Goal: Use online tool/utility

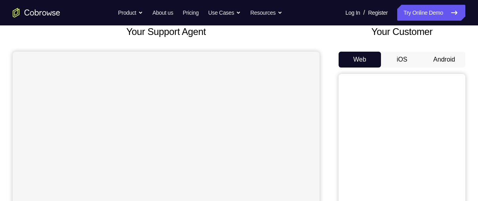
click at [452, 61] on button "Android" at bounding box center [444, 60] width 42 height 16
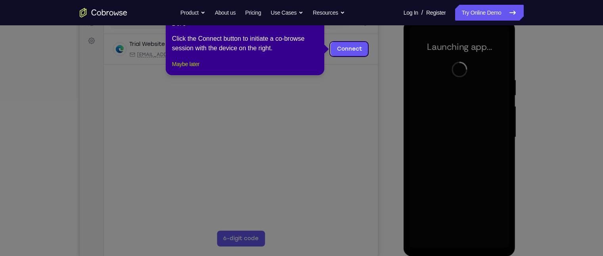
click at [178, 69] on button "Maybe later" at bounding box center [185, 64] width 27 height 10
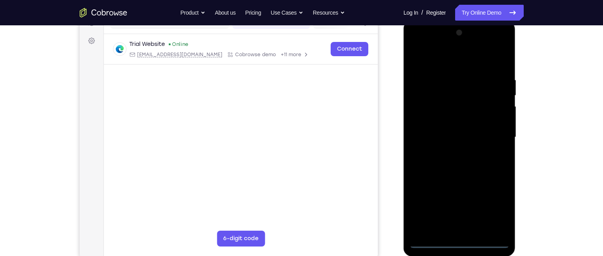
click at [457, 200] on div at bounding box center [459, 138] width 100 height 222
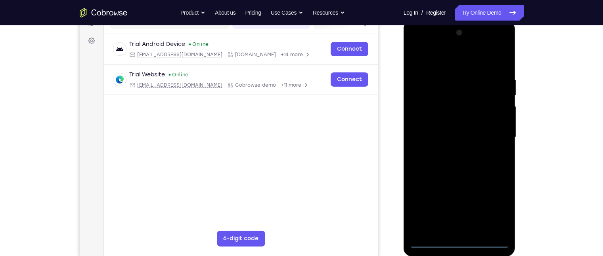
click at [478, 200] on div at bounding box center [459, 138] width 100 height 222
click at [453, 62] on div at bounding box center [459, 138] width 100 height 222
click at [478, 136] on div at bounding box center [459, 138] width 100 height 222
click at [448, 150] on div at bounding box center [459, 138] width 100 height 222
click at [445, 132] on div at bounding box center [459, 138] width 100 height 222
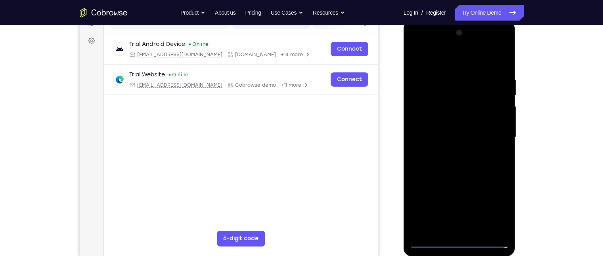
click at [432, 120] on div at bounding box center [459, 138] width 100 height 222
click at [444, 140] on div at bounding box center [459, 138] width 100 height 222
click at [466, 180] on div at bounding box center [459, 138] width 100 height 222
click at [474, 132] on div at bounding box center [459, 138] width 100 height 222
click at [478, 122] on div at bounding box center [459, 138] width 100 height 222
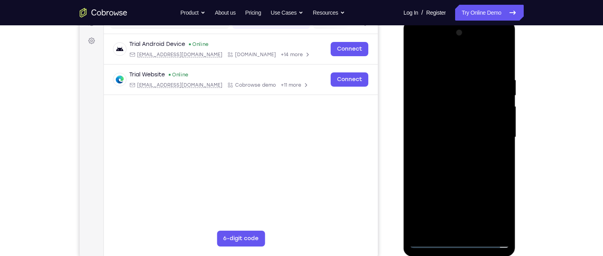
click at [419, 124] on div at bounding box center [459, 138] width 100 height 222
click at [439, 137] on div at bounding box center [459, 138] width 100 height 222
click at [462, 175] on div at bounding box center [459, 138] width 100 height 222
drag, startPoint x: 453, startPoint y: 58, endPoint x: 453, endPoint y: 13, distance: 44.8
click at [453, 21] on html "Online web based iOS Simulators and Android Emulators. Run iPhone, iPad, Mobile…" at bounding box center [459, 140] width 113 height 238
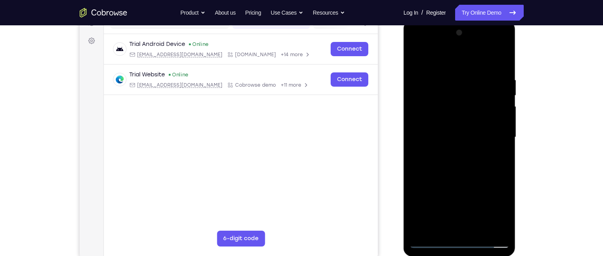
click at [478, 56] on div at bounding box center [459, 138] width 100 height 222
drag, startPoint x: 464, startPoint y: 99, endPoint x: 464, endPoint y: 115, distance: 15.9
click at [464, 115] on div at bounding box center [459, 138] width 100 height 222
click at [445, 78] on div at bounding box center [459, 138] width 100 height 222
click at [418, 57] on div at bounding box center [459, 138] width 100 height 222
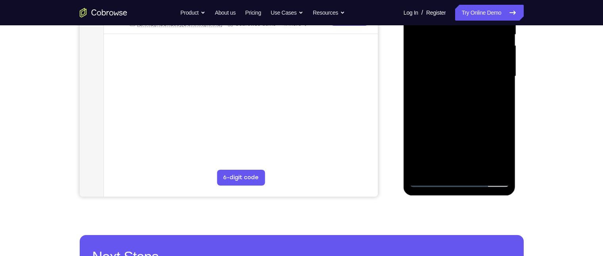
scroll to position [172, 0]
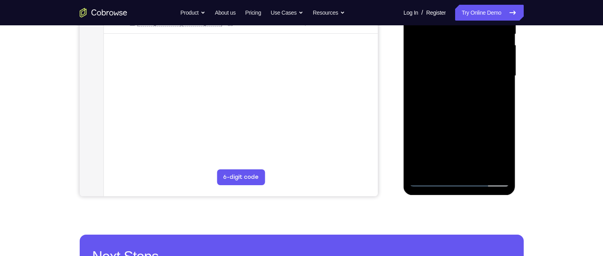
click at [420, 124] on div at bounding box center [459, 76] width 100 height 222
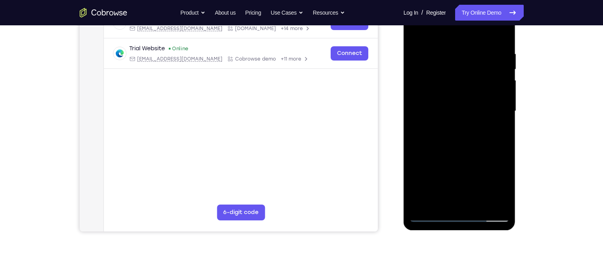
scroll to position [138, 0]
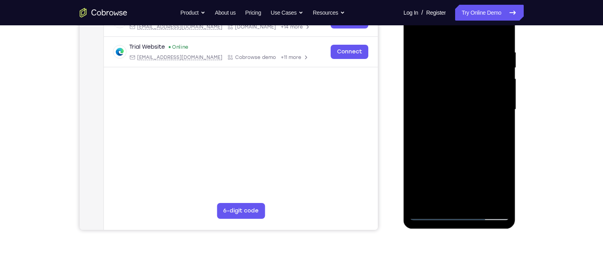
click at [478, 110] on div at bounding box center [459, 110] width 100 height 222
click at [478, 112] on div at bounding box center [459, 110] width 100 height 222
click at [478, 33] on div at bounding box center [459, 110] width 100 height 222
click at [416, 126] on div at bounding box center [459, 110] width 100 height 222
click at [478, 133] on div at bounding box center [459, 110] width 100 height 222
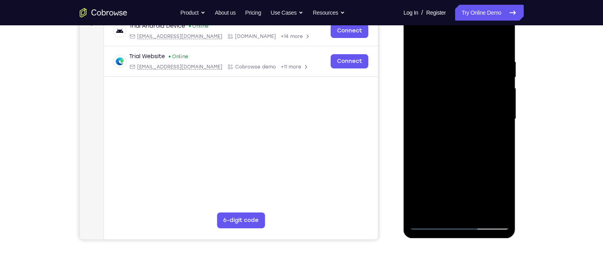
scroll to position [126, 0]
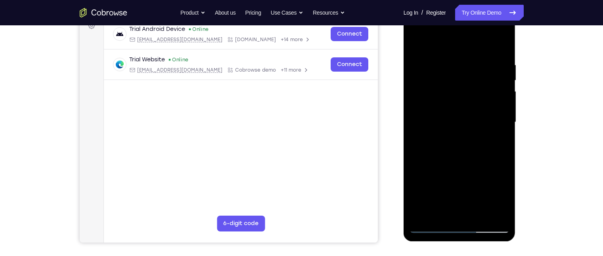
click at [478, 45] on div at bounding box center [459, 122] width 100 height 222
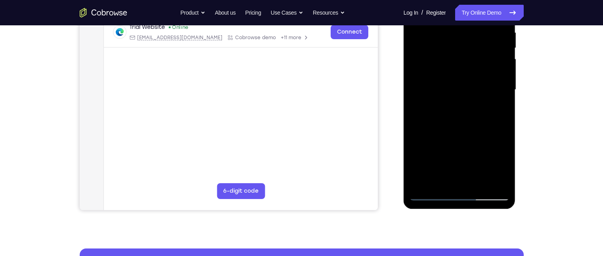
scroll to position [168, 0]
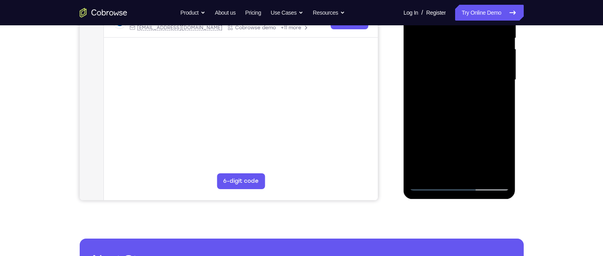
click at [478, 179] on div at bounding box center [459, 80] width 100 height 222
click at [464, 121] on div at bounding box center [459, 80] width 100 height 222
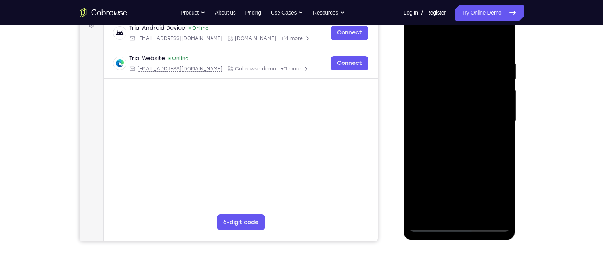
scroll to position [119, 0]
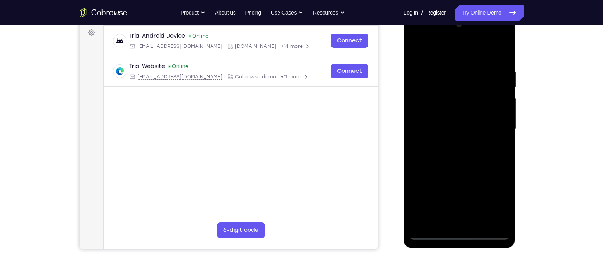
click at [417, 49] on div at bounding box center [459, 129] width 100 height 222
click at [451, 68] on div at bounding box center [459, 129] width 100 height 222
click at [478, 126] on div at bounding box center [459, 129] width 100 height 222
click at [478, 52] on div at bounding box center [459, 129] width 100 height 222
drag, startPoint x: 475, startPoint y: 180, endPoint x: 481, endPoint y: 79, distance: 101.3
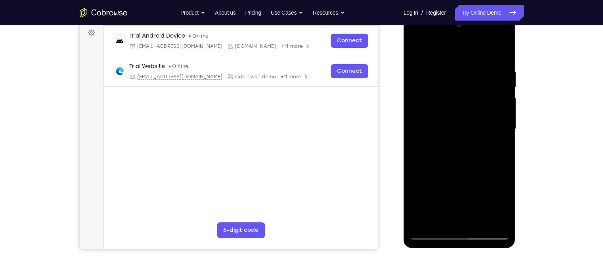
click at [478, 79] on div at bounding box center [459, 129] width 100 height 222
click at [478, 200] on div at bounding box center [459, 129] width 100 height 222
click at [469, 130] on div at bounding box center [459, 129] width 100 height 222
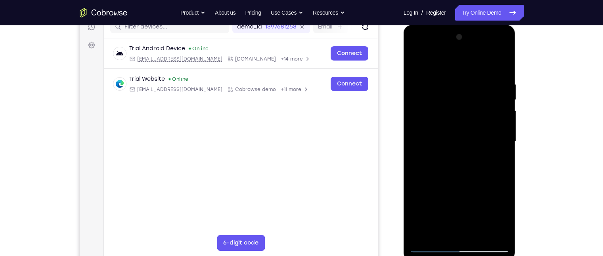
scroll to position [109, 0]
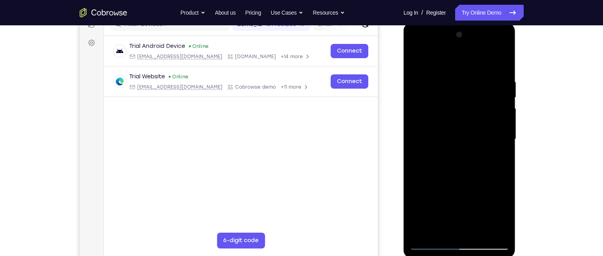
click at [478, 161] on div at bounding box center [459, 140] width 100 height 222
click at [443, 56] on div at bounding box center [459, 140] width 100 height 222
drag, startPoint x: 457, startPoint y: 88, endPoint x: 461, endPoint y: 117, distance: 29.3
click at [461, 117] on div at bounding box center [459, 140] width 100 height 222
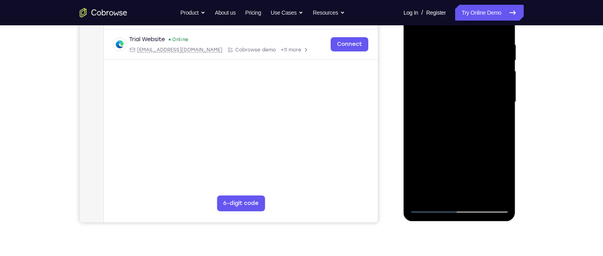
scroll to position [146, 0]
drag, startPoint x: 449, startPoint y: 181, endPoint x: 455, endPoint y: 95, distance: 86.6
click at [455, 95] on div at bounding box center [459, 102] width 100 height 222
drag, startPoint x: 453, startPoint y: 168, endPoint x: 459, endPoint y: 124, distance: 44.0
click at [459, 124] on div at bounding box center [459, 102] width 100 height 222
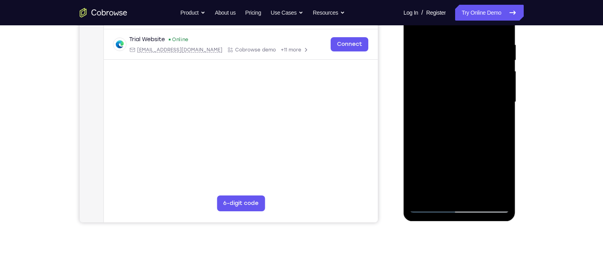
drag, startPoint x: 453, startPoint y: 168, endPoint x: 459, endPoint y: 96, distance: 72.8
click at [459, 96] on div at bounding box center [459, 102] width 100 height 222
drag, startPoint x: 442, startPoint y: 178, endPoint x: 445, endPoint y: 146, distance: 32.2
click at [445, 146] on div at bounding box center [459, 102] width 100 height 222
drag, startPoint x: 451, startPoint y: 91, endPoint x: 453, endPoint y: 181, distance: 90.0
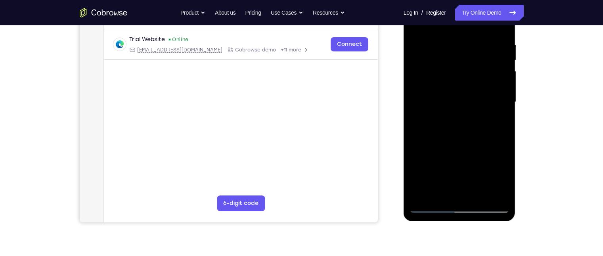
click at [453, 181] on div at bounding box center [459, 102] width 100 height 222
drag, startPoint x: 457, startPoint y: 64, endPoint x: 460, endPoint y: 162, distance: 97.5
click at [460, 162] on div at bounding box center [459, 102] width 100 height 222
click at [432, 200] on div at bounding box center [459, 102] width 100 height 222
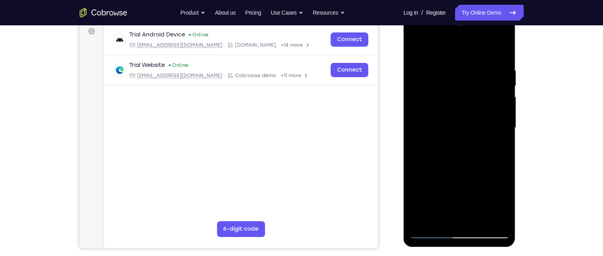
scroll to position [119, 0]
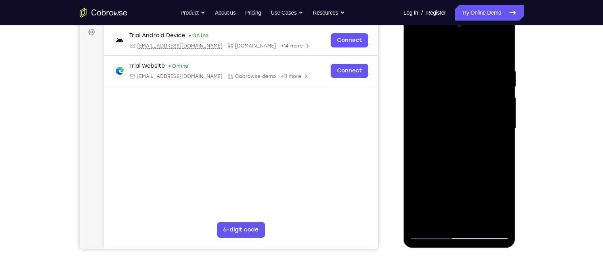
click at [478, 109] on div at bounding box center [459, 129] width 100 height 222
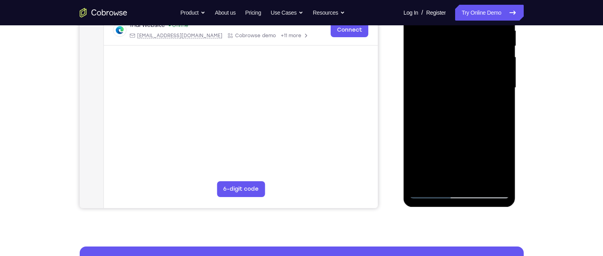
scroll to position [161, 0]
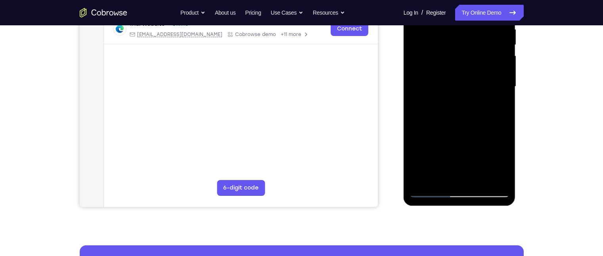
drag, startPoint x: 454, startPoint y: 121, endPoint x: 455, endPoint y: 99, distance: 22.2
click at [455, 99] on div at bounding box center [459, 87] width 100 height 222
drag, startPoint x: 447, startPoint y: 159, endPoint x: 444, endPoint y: 78, distance: 80.9
click at [444, 78] on div at bounding box center [459, 87] width 100 height 222
drag, startPoint x: 444, startPoint y: 153, endPoint x: 446, endPoint y: 80, distance: 73.0
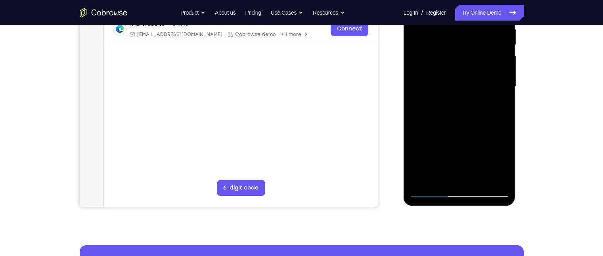
click at [446, 80] on div at bounding box center [459, 87] width 100 height 222
drag, startPoint x: 447, startPoint y: 157, endPoint x: 452, endPoint y: 94, distance: 63.2
click at [452, 94] on div at bounding box center [459, 87] width 100 height 222
drag, startPoint x: 443, startPoint y: 162, endPoint x: 447, endPoint y: 92, distance: 69.9
click at [447, 92] on div at bounding box center [459, 87] width 100 height 222
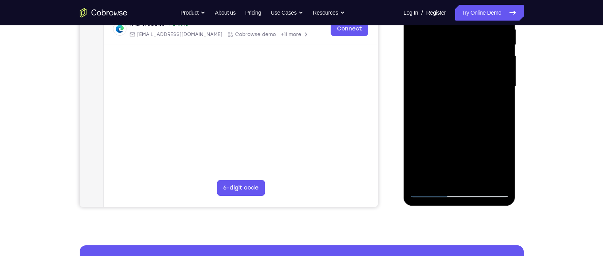
drag, startPoint x: 446, startPoint y: 162, endPoint x: 447, endPoint y: 86, distance: 76.5
click at [447, 86] on div at bounding box center [459, 87] width 100 height 222
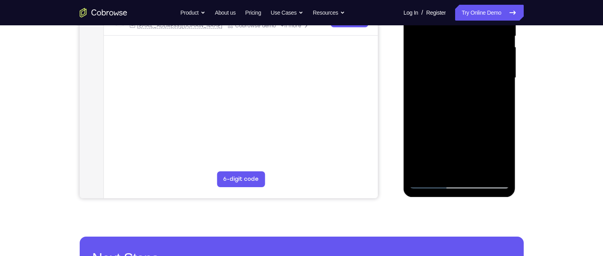
scroll to position [170, 0]
click at [478, 171] on div at bounding box center [459, 78] width 100 height 222
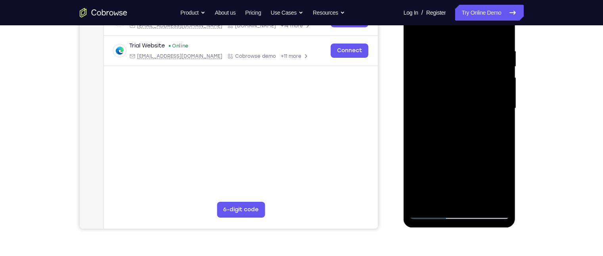
scroll to position [140, 0]
click at [458, 105] on div at bounding box center [459, 108] width 100 height 222
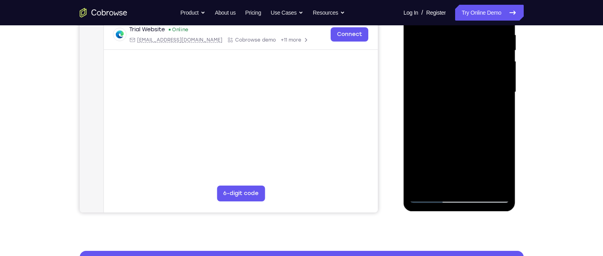
scroll to position [156, 0]
click at [432, 182] on div at bounding box center [459, 92] width 100 height 222
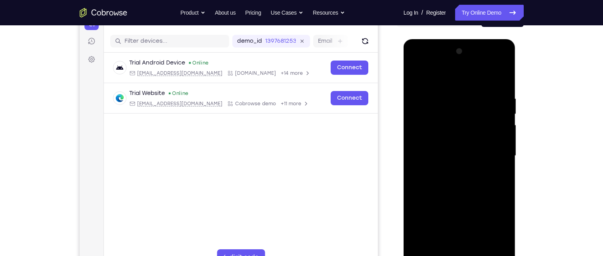
scroll to position [187, 0]
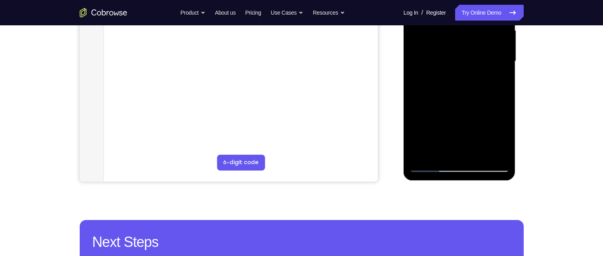
click at [431, 169] on div at bounding box center [459, 61] width 100 height 222
drag, startPoint x: 460, startPoint y: 69, endPoint x: 460, endPoint y: 159, distance: 89.6
click at [460, 159] on div at bounding box center [459, 61] width 100 height 222
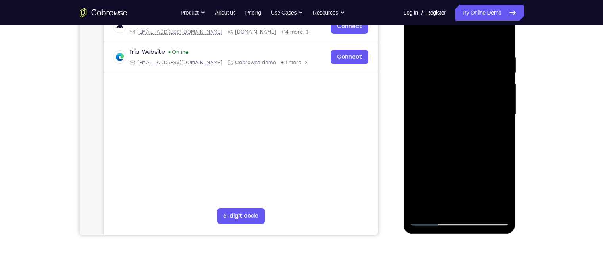
scroll to position [131, 0]
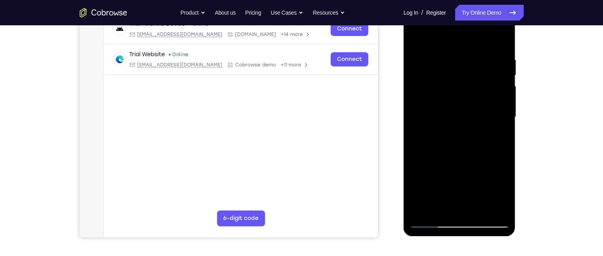
drag, startPoint x: 453, startPoint y: 47, endPoint x: 459, endPoint y: 98, distance: 51.6
click at [459, 98] on div at bounding box center [459, 117] width 100 height 222
drag, startPoint x: 457, startPoint y: 76, endPoint x: 463, endPoint y: 198, distance: 121.8
click at [463, 198] on div at bounding box center [459, 117] width 100 height 222
drag, startPoint x: 461, startPoint y: 65, endPoint x: 452, endPoint y: 204, distance: 139.4
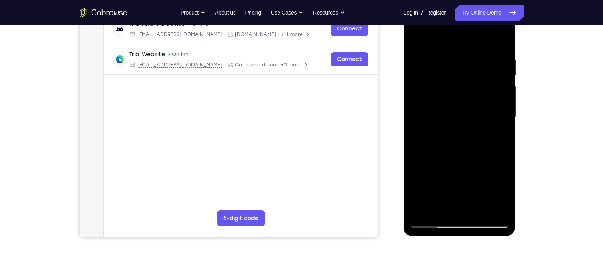
click at [452, 200] on div at bounding box center [459, 117] width 100 height 222
drag, startPoint x: 458, startPoint y: 82, endPoint x: 468, endPoint y: 223, distance: 141.1
click at [468, 200] on div at bounding box center [459, 117] width 100 height 222
drag, startPoint x: 462, startPoint y: 80, endPoint x: 457, endPoint y: 223, distance: 143.5
click at [457, 200] on div at bounding box center [459, 117] width 100 height 222
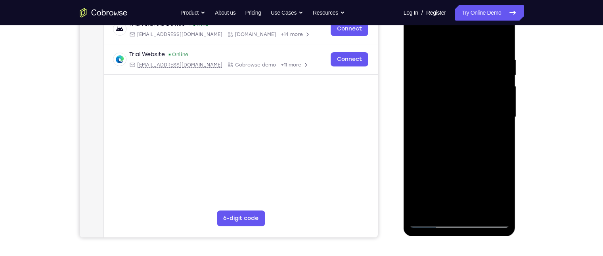
drag, startPoint x: 454, startPoint y: 81, endPoint x: 445, endPoint y: 223, distance: 142.5
click at [445, 200] on div at bounding box center [459, 117] width 100 height 222
drag, startPoint x: 453, startPoint y: 107, endPoint x: 445, endPoint y: 223, distance: 116.8
click at [445, 200] on div at bounding box center [459, 117] width 100 height 222
drag, startPoint x: 451, startPoint y: 71, endPoint x: 447, endPoint y: 168, distance: 98.0
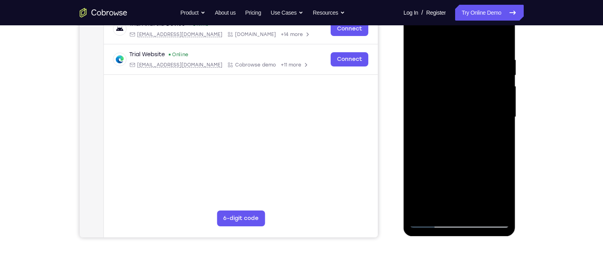
click at [447, 168] on div at bounding box center [459, 117] width 100 height 222
drag, startPoint x: 442, startPoint y: 76, endPoint x: 437, endPoint y: 166, distance: 90.9
click at [437, 166] on div at bounding box center [459, 117] width 100 height 222
drag, startPoint x: 443, startPoint y: 92, endPoint x: 443, endPoint y: 182, distance: 89.6
click at [443, 182] on div at bounding box center [459, 117] width 100 height 222
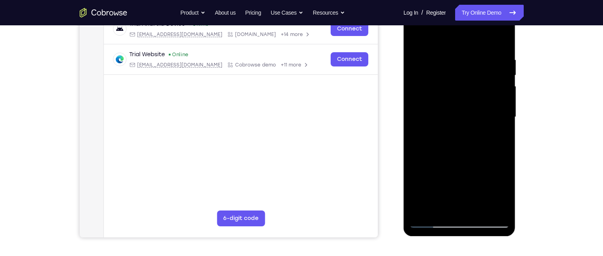
drag, startPoint x: 442, startPoint y: 180, endPoint x: 428, endPoint y: -42, distance: 222.0
click at [428, 0] on html "Online web based iOS Simulators and Android Emulators. Run iPhone, iPad, Mobile…" at bounding box center [459, 119] width 113 height 238
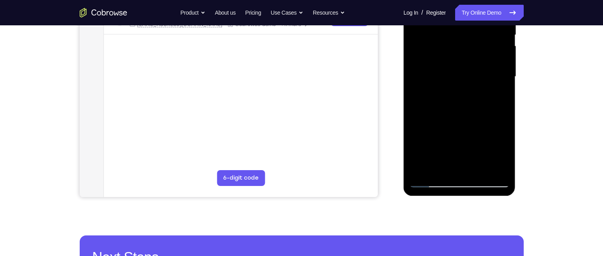
click at [478, 97] on div at bounding box center [459, 77] width 100 height 222
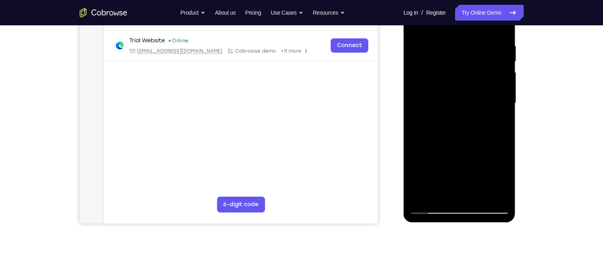
click at [460, 63] on div at bounding box center [459, 103] width 100 height 222
click at [454, 132] on div at bounding box center [459, 103] width 100 height 222
click at [439, 122] on div at bounding box center [459, 103] width 100 height 222
click at [435, 191] on div at bounding box center [459, 103] width 100 height 222
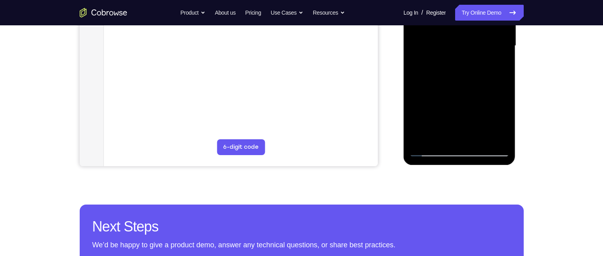
scroll to position [204, 0]
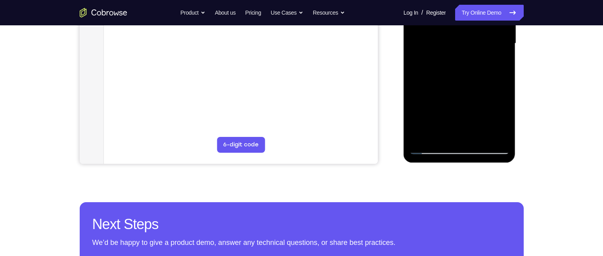
click at [440, 136] on div at bounding box center [459, 44] width 100 height 222
click at [478, 88] on div at bounding box center [459, 44] width 100 height 222
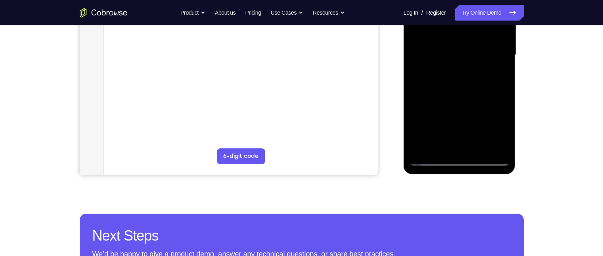
scroll to position [174, 0]
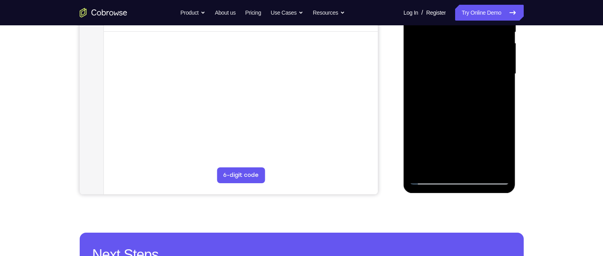
click at [478, 89] on div at bounding box center [459, 74] width 100 height 222
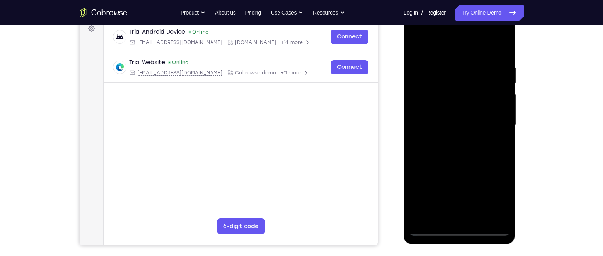
scroll to position [120, 0]
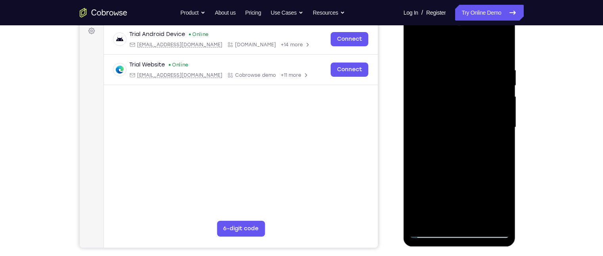
click at [417, 51] on div at bounding box center [459, 128] width 100 height 222
click at [417, 48] on div at bounding box center [459, 128] width 100 height 222
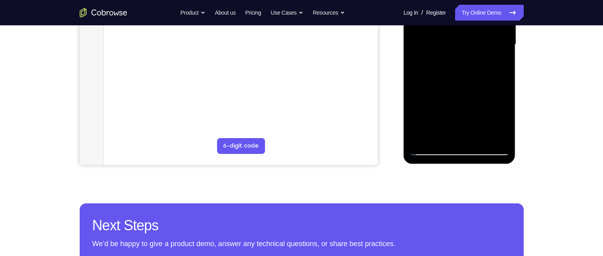
scroll to position [203, 0]
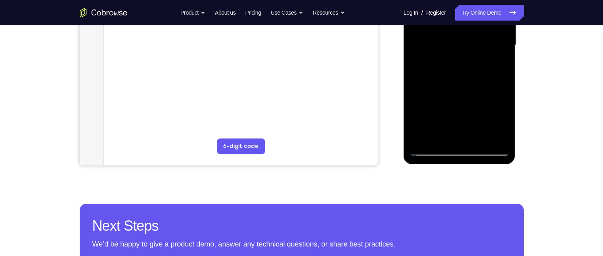
click at [478, 139] on div at bounding box center [459, 45] width 100 height 222
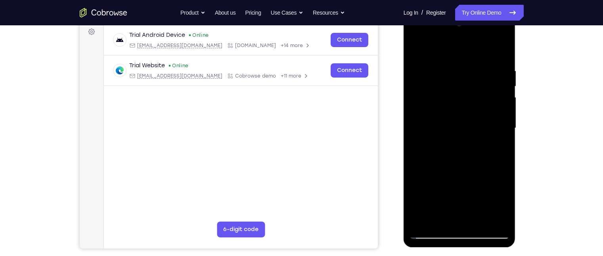
scroll to position [119, 0]
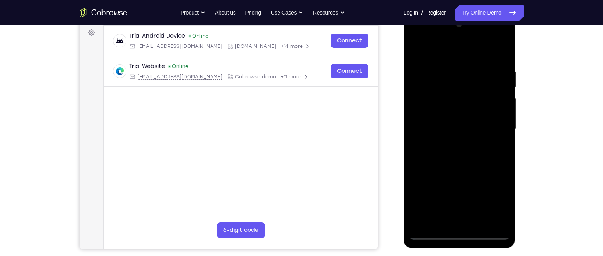
click at [418, 48] on div at bounding box center [459, 129] width 100 height 222
click at [439, 101] on div at bounding box center [459, 129] width 100 height 222
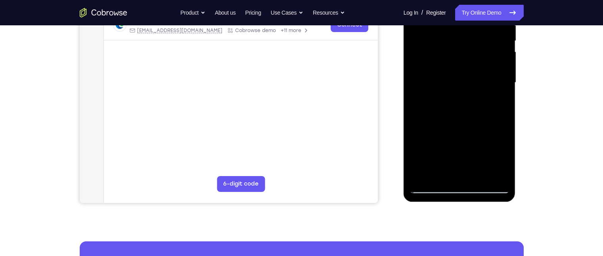
scroll to position [166, 0]
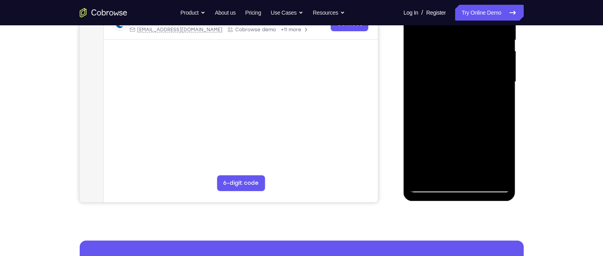
click at [456, 95] on div at bounding box center [459, 82] width 100 height 222
click at [445, 111] on div at bounding box center [459, 82] width 100 height 222
click at [454, 108] on div at bounding box center [459, 82] width 100 height 222
drag, startPoint x: 464, startPoint y: 160, endPoint x: 465, endPoint y: 65, distance: 95.5
click at [465, 65] on div at bounding box center [459, 82] width 100 height 222
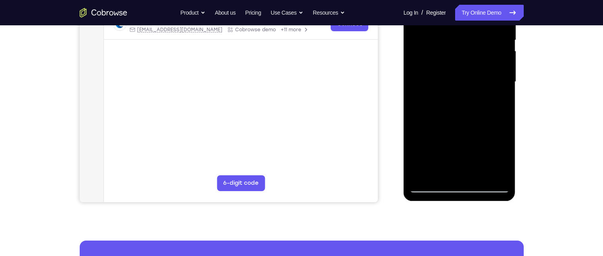
drag, startPoint x: 456, startPoint y: 153, endPoint x: 452, endPoint y: 44, distance: 109.8
click at [452, 44] on div at bounding box center [459, 82] width 100 height 222
drag, startPoint x: 448, startPoint y: 160, endPoint x: 441, endPoint y: 42, distance: 117.9
click at [441, 42] on div at bounding box center [459, 82] width 100 height 222
drag, startPoint x: 452, startPoint y: 163, endPoint x: 442, endPoint y: -15, distance: 178.2
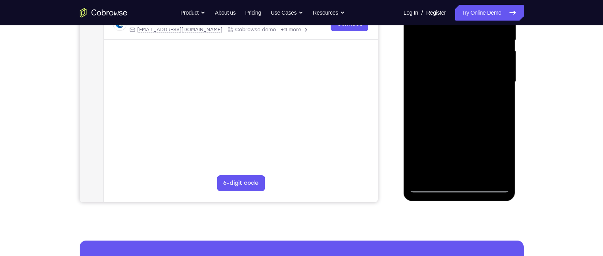
click at [442, 0] on div at bounding box center [459, 82] width 100 height 222
drag, startPoint x: 448, startPoint y: 161, endPoint x: 435, endPoint y: -42, distance: 203.7
click at [435, 0] on html "Online web based iOS Simulators and Android Emulators. Run iPhone, iPad, Mobile…" at bounding box center [459, 84] width 113 height 238
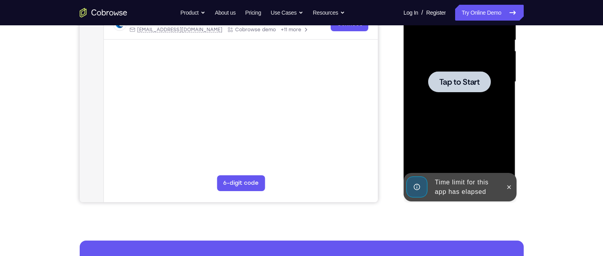
click at [445, 90] on div at bounding box center [459, 81] width 63 height 21
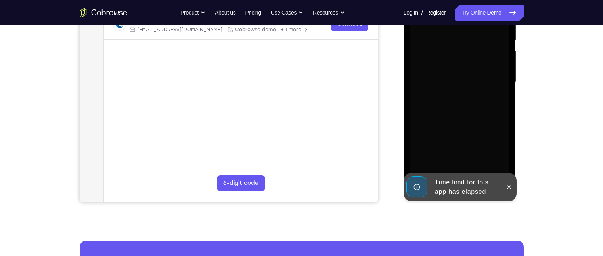
click at [447, 181] on div "Time limit for this app has elapsed" at bounding box center [466, 187] width 69 height 25
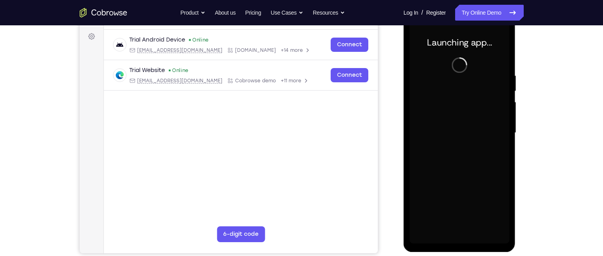
scroll to position [113, 0]
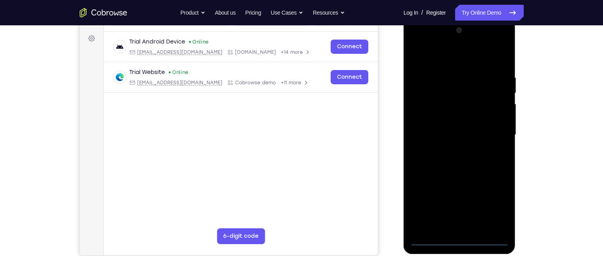
click at [403, 120] on div at bounding box center [460, 134] width 127 height 244
click at [459, 200] on div at bounding box center [459, 135] width 100 height 222
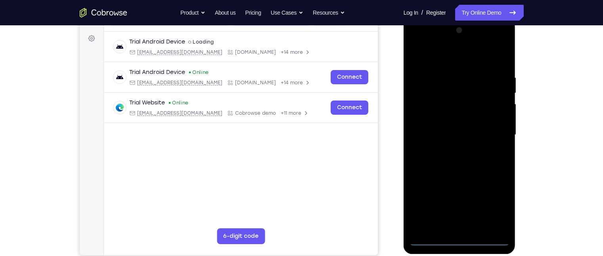
click at [478, 200] on div at bounding box center [459, 135] width 100 height 222
click at [452, 61] on div at bounding box center [459, 135] width 100 height 222
click at [478, 129] on div at bounding box center [459, 135] width 100 height 222
click at [449, 149] on div at bounding box center [459, 135] width 100 height 222
click at [444, 131] on div at bounding box center [459, 135] width 100 height 222
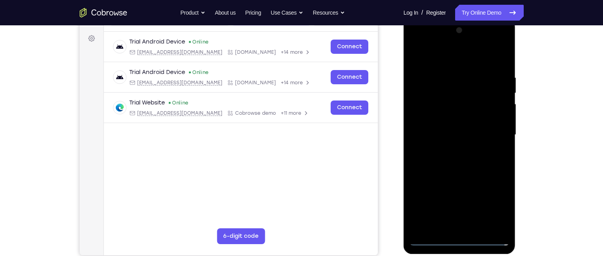
click at [435, 121] on div at bounding box center [459, 135] width 100 height 222
click at [443, 133] on div at bounding box center [459, 135] width 100 height 222
drag, startPoint x: 457, startPoint y: 62, endPoint x: 452, endPoint y: 7, distance: 55.3
click at [452, 18] on html "Online web based iOS Simulators and Android Emulators. Run iPhone, iPad, Mobile…" at bounding box center [459, 137] width 113 height 238
drag, startPoint x: 458, startPoint y: 74, endPoint x: 449, endPoint y: 276, distance: 202.7
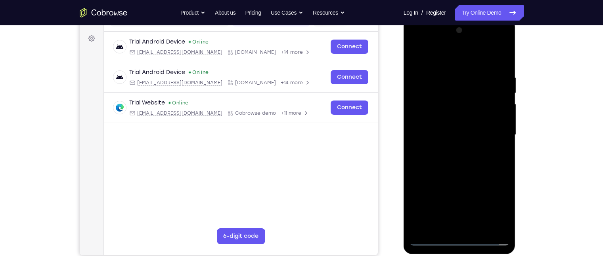
click at [449, 200] on html "Online web based iOS Simulators and Android Emulators. Run iPhone, iPad, Mobile…" at bounding box center [459, 137] width 113 height 238
click at [448, 156] on div at bounding box center [459, 135] width 100 height 222
click at [445, 116] on div at bounding box center [459, 135] width 100 height 222
click at [455, 130] on div at bounding box center [459, 135] width 100 height 222
drag, startPoint x: 444, startPoint y: 56, endPoint x: 441, endPoint y: 6, distance: 50.0
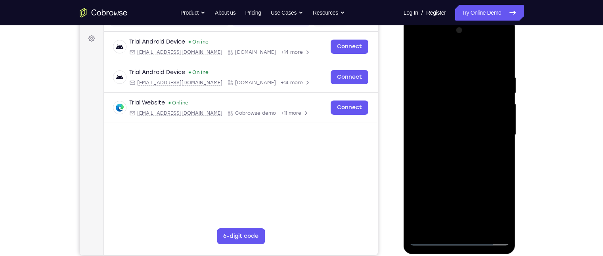
click at [441, 18] on html "Online web based iOS Simulators and Android Emulators. Run iPhone, iPad, Mobile…" at bounding box center [459, 137] width 113 height 238
click at [455, 176] on div at bounding box center [459, 135] width 100 height 222
click at [478, 200] on div at bounding box center [459, 135] width 100 height 222
click at [432, 200] on div at bounding box center [459, 135] width 100 height 222
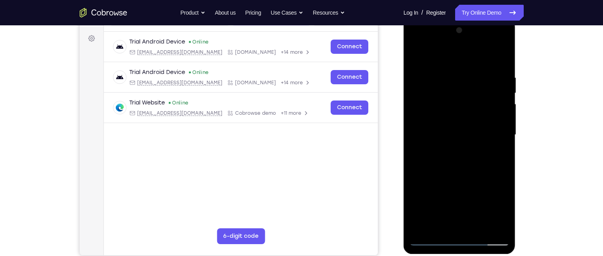
click at [417, 52] on div at bounding box center [459, 135] width 100 height 222
click at [445, 94] on div at bounding box center [459, 135] width 100 height 222
click at [450, 151] on div at bounding box center [459, 135] width 100 height 222
click at [453, 169] on div at bounding box center [459, 135] width 100 height 222
click at [462, 161] on div at bounding box center [459, 135] width 100 height 222
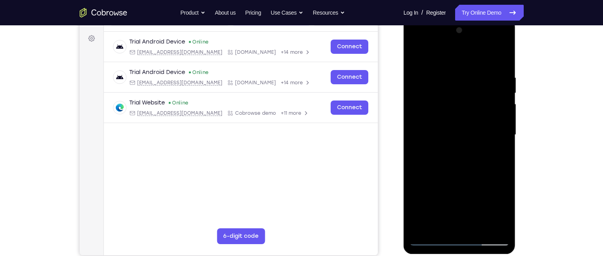
drag, startPoint x: 464, startPoint y: 195, endPoint x: 475, endPoint y: 62, distance: 134.0
click at [475, 62] on div at bounding box center [459, 135] width 100 height 222
drag, startPoint x: 442, startPoint y: 206, endPoint x: 444, endPoint y: 36, distance: 169.6
click at [444, 36] on div at bounding box center [459, 135] width 100 height 222
drag, startPoint x: 444, startPoint y: 213, endPoint x: 450, endPoint y: 41, distance: 171.7
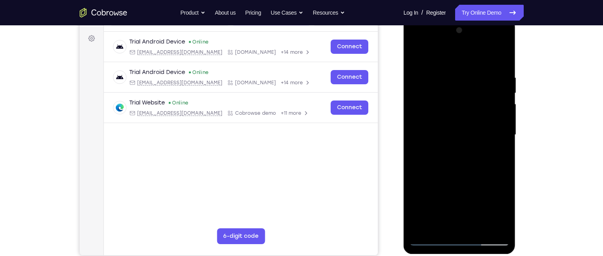
click at [450, 41] on div at bounding box center [459, 135] width 100 height 222
click at [444, 200] on div at bounding box center [459, 135] width 100 height 222
click at [478, 105] on div at bounding box center [459, 135] width 100 height 222
click at [478, 111] on div at bounding box center [459, 135] width 100 height 222
click at [457, 200] on div at bounding box center [459, 135] width 100 height 222
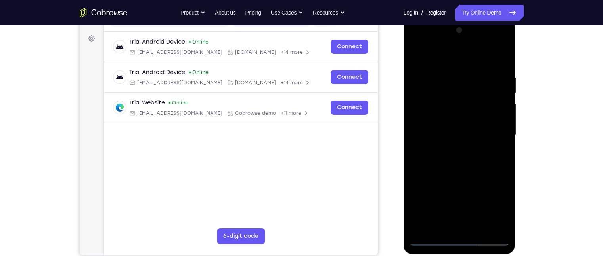
click at [478, 161] on div at bounding box center [459, 135] width 100 height 222
click at [422, 66] on div at bounding box center [459, 135] width 100 height 222
click at [418, 65] on div at bounding box center [459, 135] width 100 height 222
click at [419, 67] on div at bounding box center [459, 135] width 100 height 222
click at [478, 75] on div at bounding box center [459, 135] width 100 height 222
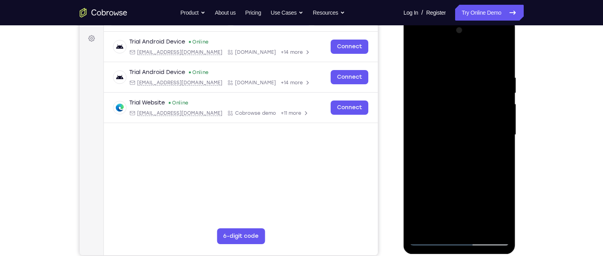
click at [478, 65] on div at bounding box center [459, 135] width 100 height 222
click at [422, 60] on div at bounding box center [459, 135] width 100 height 222
click at [478, 57] on div at bounding box center [459, 135] width 100 height 222
click at [478, 200] on div at bounding box center [459, 135] width 100 height 222
click at [468, 178] on div at bounding box center [459, 135] width 100 height 222
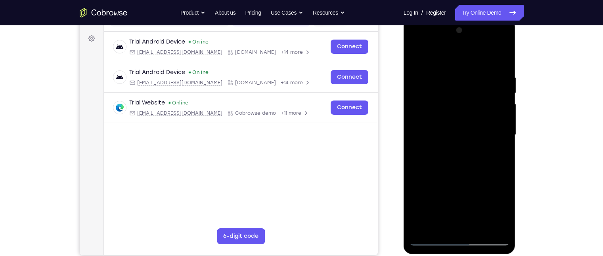
click at [478, 147] on div at bounding box center [459, 135] width 100 height 222
click at [455, 200] on div at bounding box center [459, 135] width 100 height 222
click at [472, 200] on div at bounding box center [459, 135] width 100 height 222
click at [442, 196] on div at bounding box center [459, 135] width 100 height 222
click at [443, 200] on div at bounding box center [459, 135] width 100 height 222
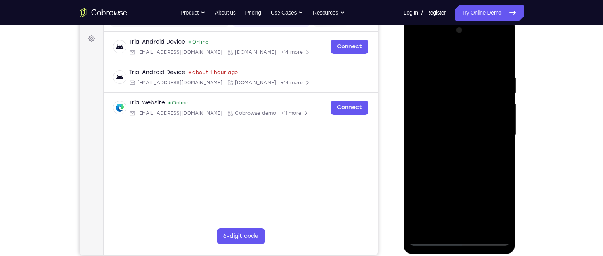
click at [478, 156] on div at bounding box center [459, 135] width 100 height 222
click at [414, 57] on div at bounding box center [459, 135] width 100 height 222
click at [418, 56] on div at bounding box center [459, 135] width 100 height 222
click at [449, 75] on div at bounding box center [459, 135] width 100 height 222
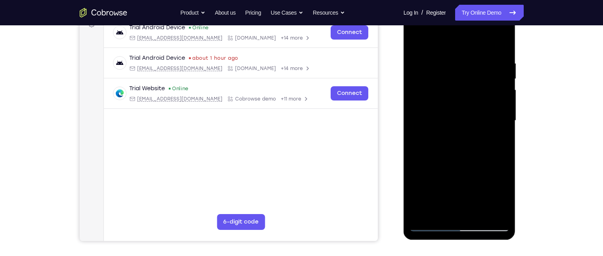
scroll to position [128, 0]
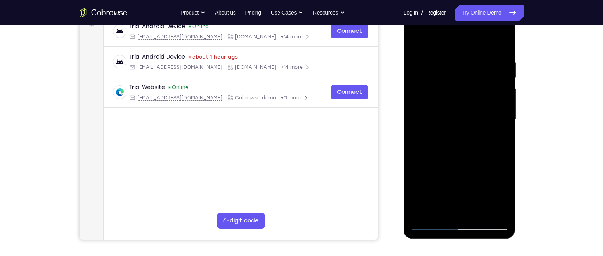
click at [478, 126] on div at bounding box center [459, 120] width 100 height 222
drag, startPoint x: 445, startPoint y: 91, endPoint x: 565, endPoint y: 102, distance: 119.8
click at [478, 102] on html "Online web based iOS Simulators and Android Emulators. Run iPhone, iPad, Mobile…" at bounding box center [459, 122] width 113 height 238
click at [436, 39] on div at bounding box center [459, 120] width 100 height 222
click at [414, 105] on div at bounding box center [459, 120] width 100 height 222
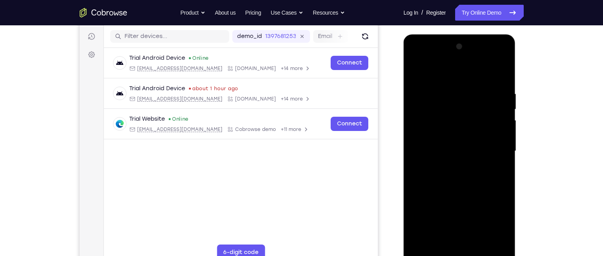
scroll to position [97, 0]
click at [478, 50] on div at bounding box center [459, 151] width 100 height 222
click at [425, 96] on div at bounding box center [459, 151] width 100 height 222
click at [478, 132] on div at bounding box center [459, 151] width 100 height 222
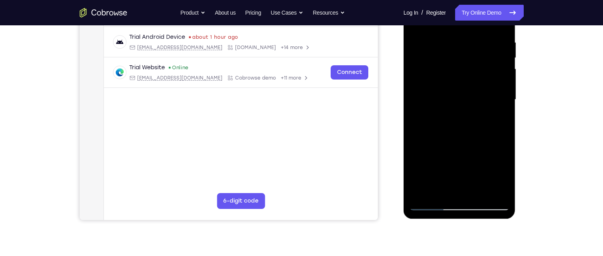
scroll to position [149, 0]
click at [425, 195] on div at bounding box center [459, 100] width 100 height 222
click at [478, 34] on div at bounding box center [459, 100] width 100 height 222
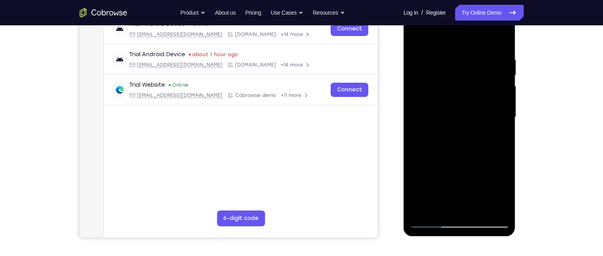
scroll to position [130, 0]
click at [478, 62] on div at bounding box center [459, 118] width 100 height 222
click at [478, 100] on div at bounding box center [459, 118] width 100 height 222
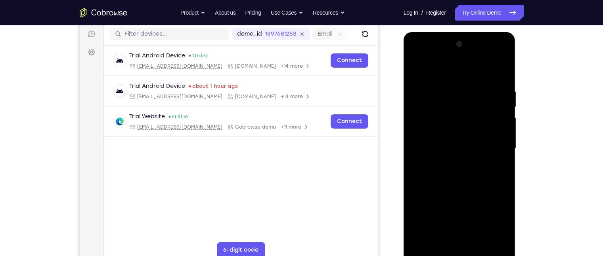
click at [478, 96] on div at bounding box center [459, 149] width 100 height 222
click at [478, 103] on div at bounding box center [459, 149] width 100 height 222
click at [478, 92] on div at bounding box center [459, 149] width 100 height 222
click at [478, 84] on div at bounding box center [459, 149] width 100 height 222
click at [478, 113] on div at bounding box center [459, 149] width 100 height 222
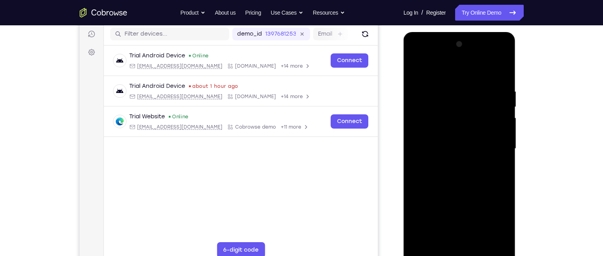
click at [478, 110] on div at bounding box center [459, 149] width 100 height 222
click at [478, 117] on div at bounding box center [459, 149] width 100 height 222
click at [478, 127] on div at bounding box center [459, 149] width 100 height 222
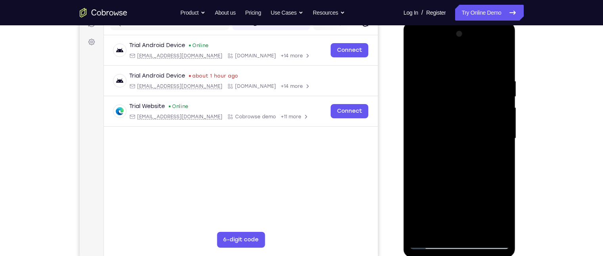
scroll to position [111, 0]
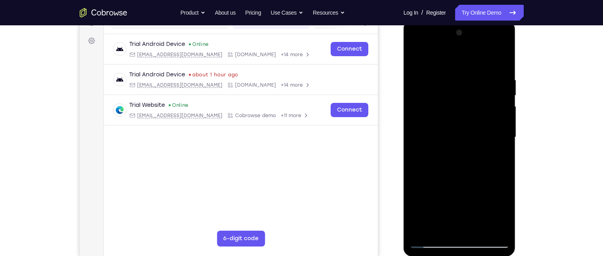
click at [478, 60] on div at bounding box center [459, 138] width 100 height 222
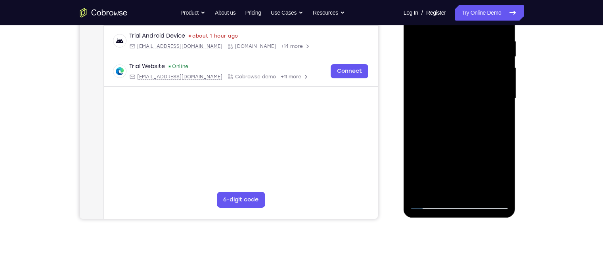
scroll to position [150, 0]
click at [449, 113] on div at bounding box center [459, 98] width 100 height 222
drag, startPoint x: 469, startPoint y: 150, endPoint x: 475, endPoint y: 73, distance: 77.5
click at [475, 73] on div at bounding box center [459, 98] width 100 height 222
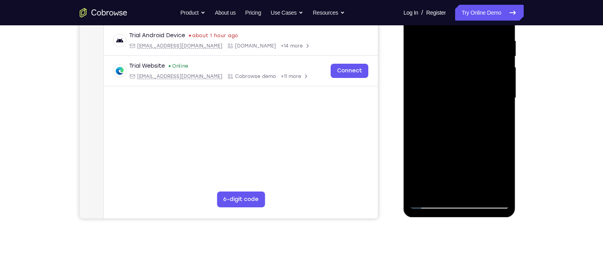
drag, startPoint x: 445, startPoint y: 176, endPoint x: 467, endPoint y: 71, distance: 106.4
click at [467, 71] on div at bounding box center [459, 98] width 100 height 222
drag, startPoint x: 458, startPoint y: 138, endPoint x: 477, endPoint y: 82, distance: 59.2
click at [477, 82] on div at bounding box center [459, 98] width 100 height 222
drag, startPoint x: 467, startPoint y: 151, endPoint x: 469, endPoint y: 88, distance: 63.0
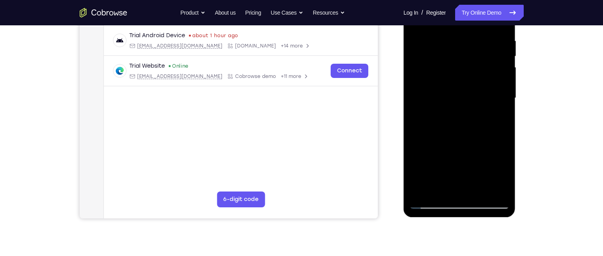
click at [469, 88] on div at bounding box center [459, 98] width 100 height 222
drag, startPoint x: 446, startPoint y: 157, endPoint x: 456, endPoint y: 75, distance: 82.7
click at [456, 75] on div at bounding box center [459, 98] width 100 height 222
drag, startPoint x: 455, startPoint y: 148, endPoint x: 461, endPoint y: 84, distance: 64.1
click at [461, 84] on div at bounding box center [459, 98] width 100 height 222
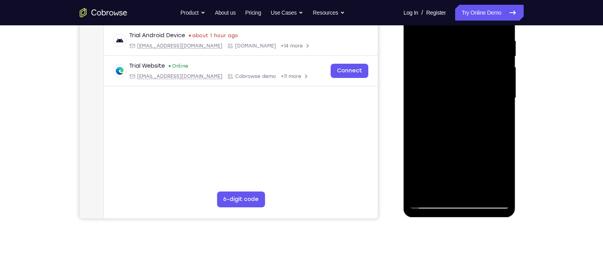
click at [478, 138] on div at bounding box center [459, 98] width 100 height 222
click at [478, 146] on div at bounding box center [459, 99] width 112 height 236
click at [478, 146] on div at bounding box center [459, 98] width 100 height 222
click at [478, 142] on div at bounding box center [459, 98] width 100 height 222
click at [478, 145] on div at bounding box center [459, 98] width 100 height 222
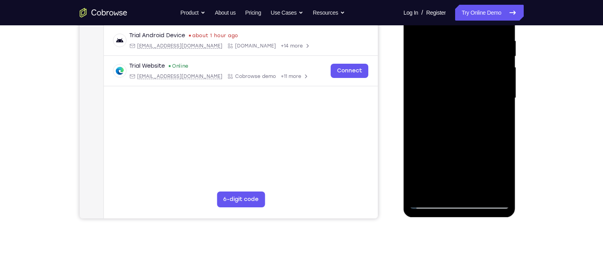
click at [478, 145] on div at bounding box center [459, 98] width 100 height 222
click at [429, 70] on div at bounding box center [459, 98] width 100 height 222
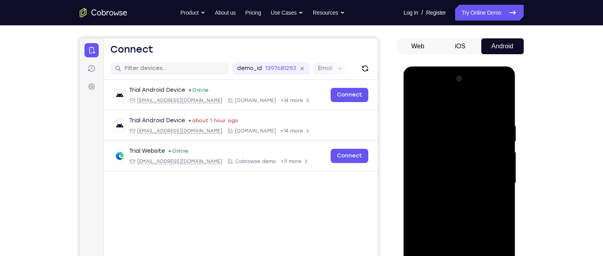
scroll to position [65, 0]
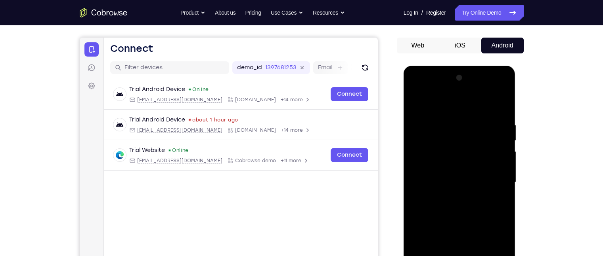
drag, startPoint x: 464, startPoint y: 162, endPoint x: 467, endPoint y: 210, distance: 47.3
click at [467, 200] on div at bounding box center [459, 183] width 100 height 222
drag, startPoint x: 474, startPoint y: 142, endPoint x: 480, endPoint y: 196, distance: 53.8
click at [478, 196] on div at bounding box center [459, 183] width 100 height 222
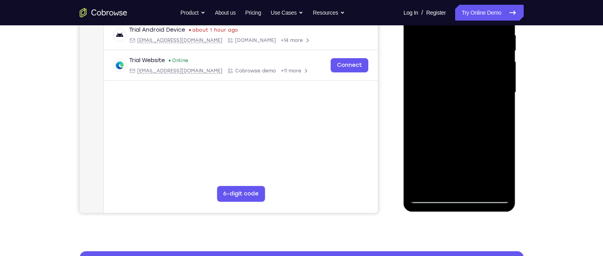
scroll to position [156, 0]
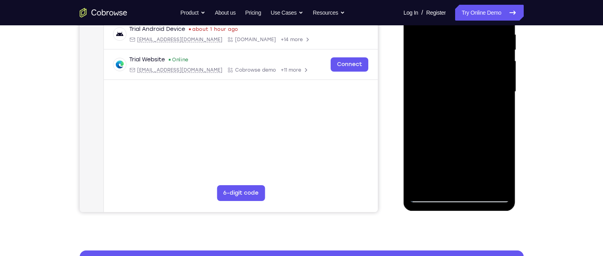
click at [422, 185] on div at bounding box center [459, 92] width 100 height 222
drag, startPoint x: 446, startPoint y: 162, endPoint x: 457, endPoint y: -31, distance: 194.1
click at [457, 0] on html "Online web based iOS Simulators and Android Emulators. Run iPhone, iPad, Mobile…" at bounding box center [459, 94] width 113 height 238
drag, startPoint x: 461, startPoint y: 109, endPoint x: 467, endPoint y: 170, distance: 60.5
click at [467, 170] on div at bounding box center [459, 92] width 100 height 222
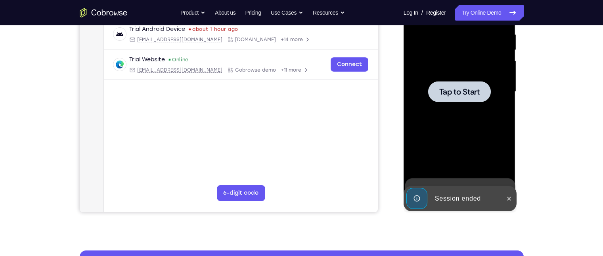
click at [470, 118] on div at bounding box center [459, 92] width 100 height 222
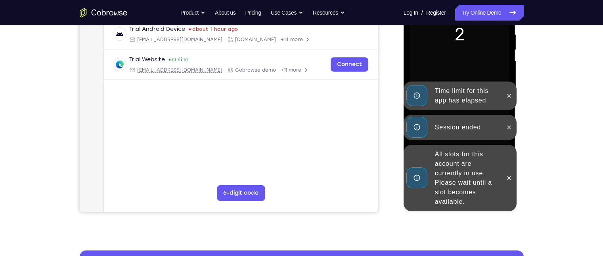
click at [446, 175] on div "All slots for this account are currently in use. Please wait until a slot becom…" at bounding box center [466, 178] width 69 height 63
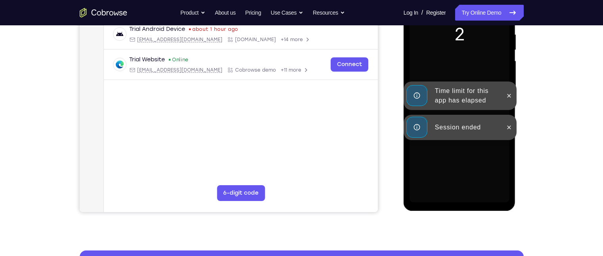
click at [457, 132] on div "Session ended" at bounding box center [466, 128] width 69 height 16
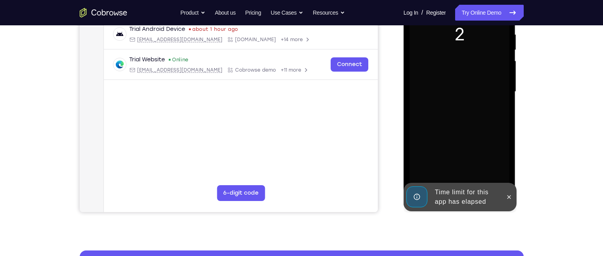
click at [452, 191] on div "Time limit for this app has elapsed" at bounding box center [466, 197] width 69 height 25
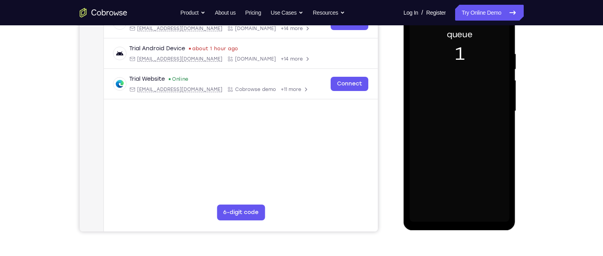
scroll to position [136, 0]
